Goal: Find specific page/section: Find specific page/section

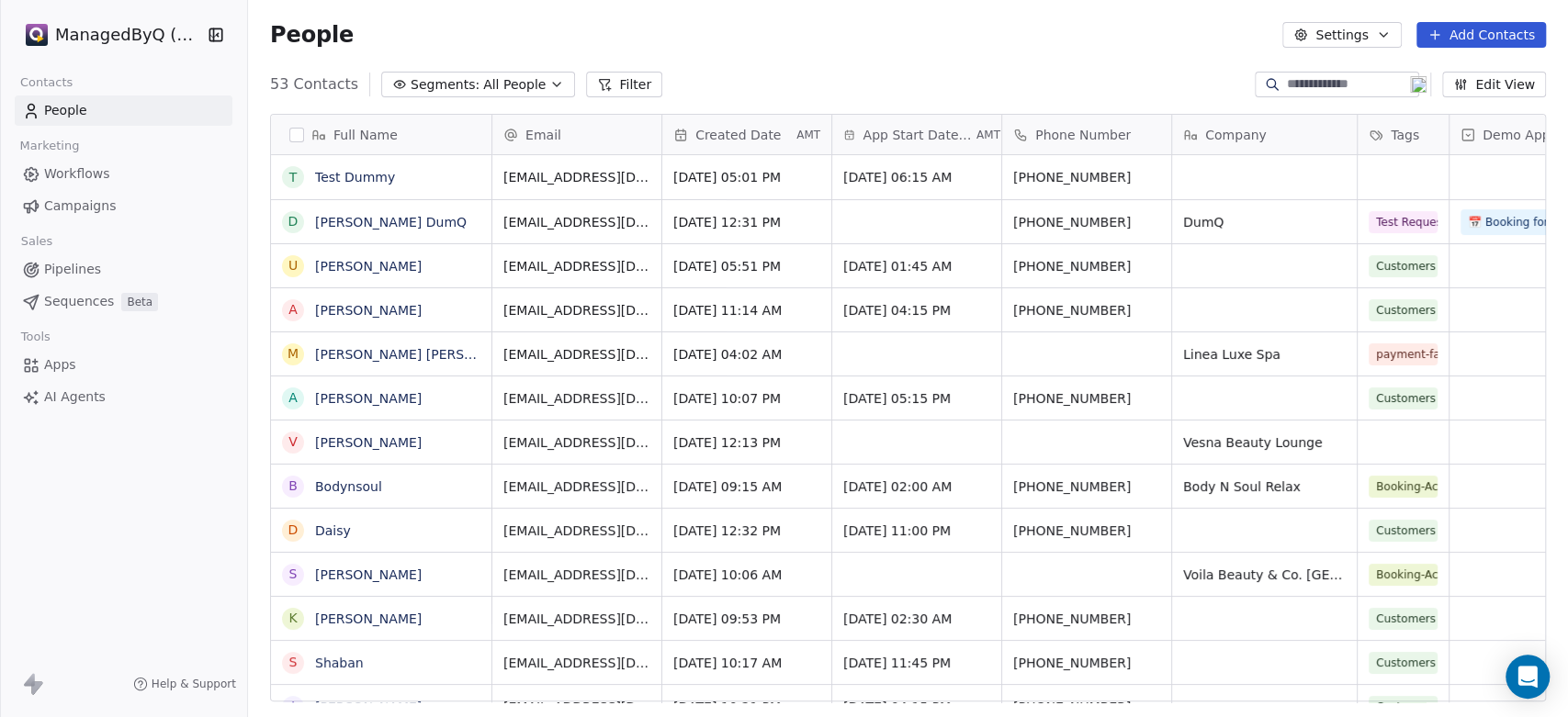
scroll to position [615, 1304]
click at [76, 167] on span "Workflows" at bounding box center [77, 174] width 66 height 19
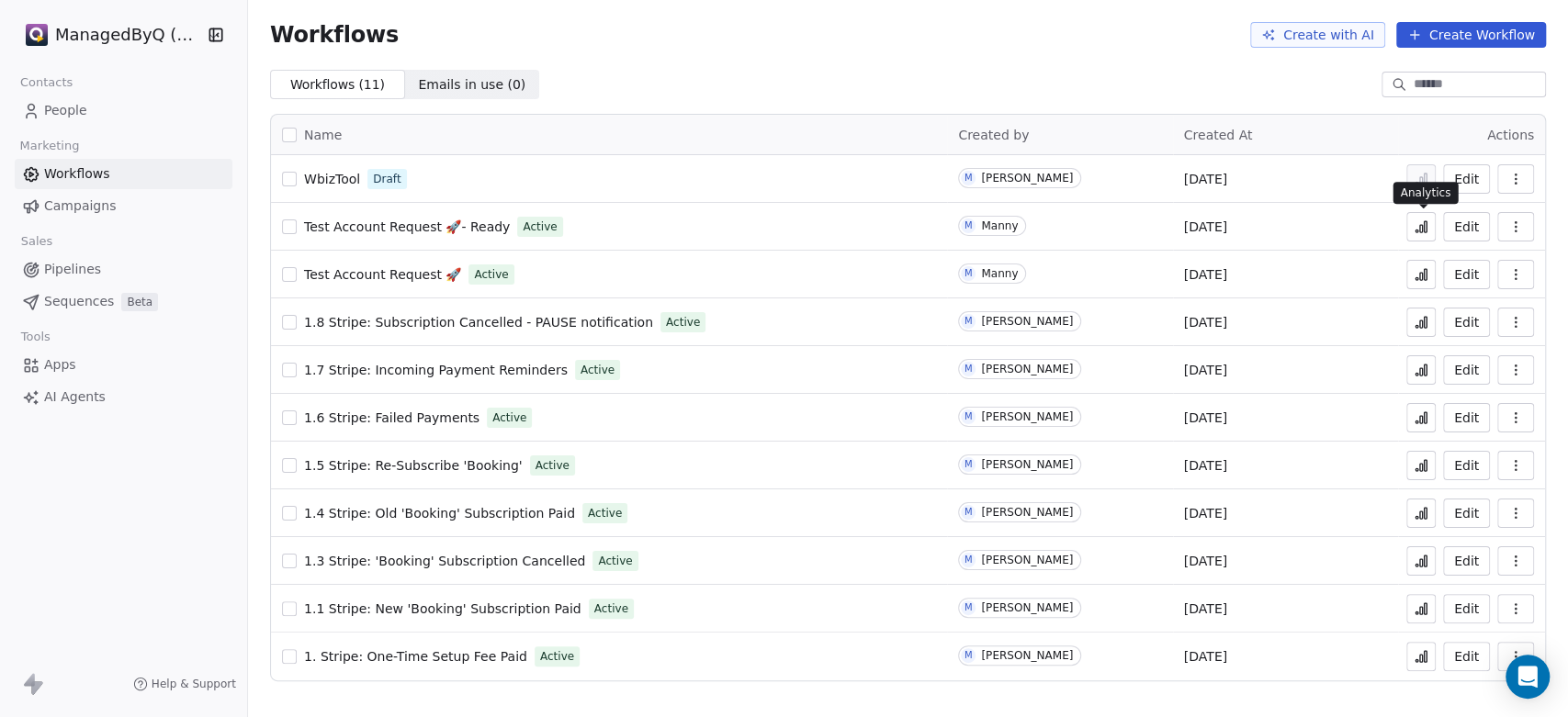
click at [1425, 223] on icon at bounding box center [1421, 227] width 15 height 15
